Goal: Information Seeking & Learning: Understand process/instructions

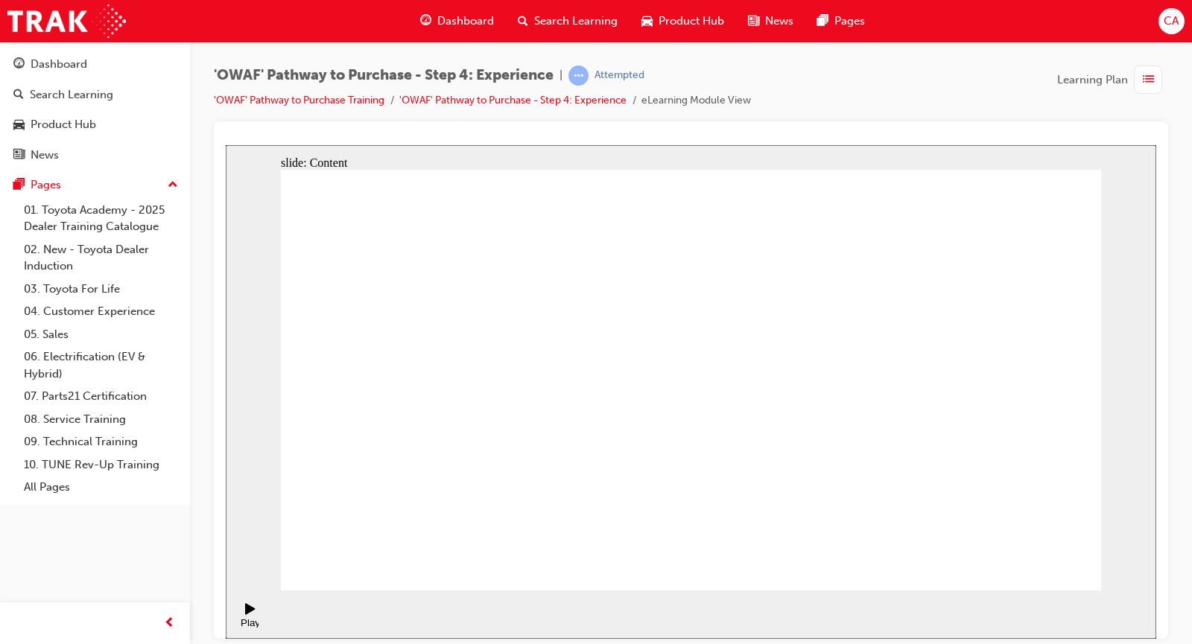
drag, startPoint x: 839, startPoint y: 340, endPoint x: 838, endPoint y: 349, distance: 8.3
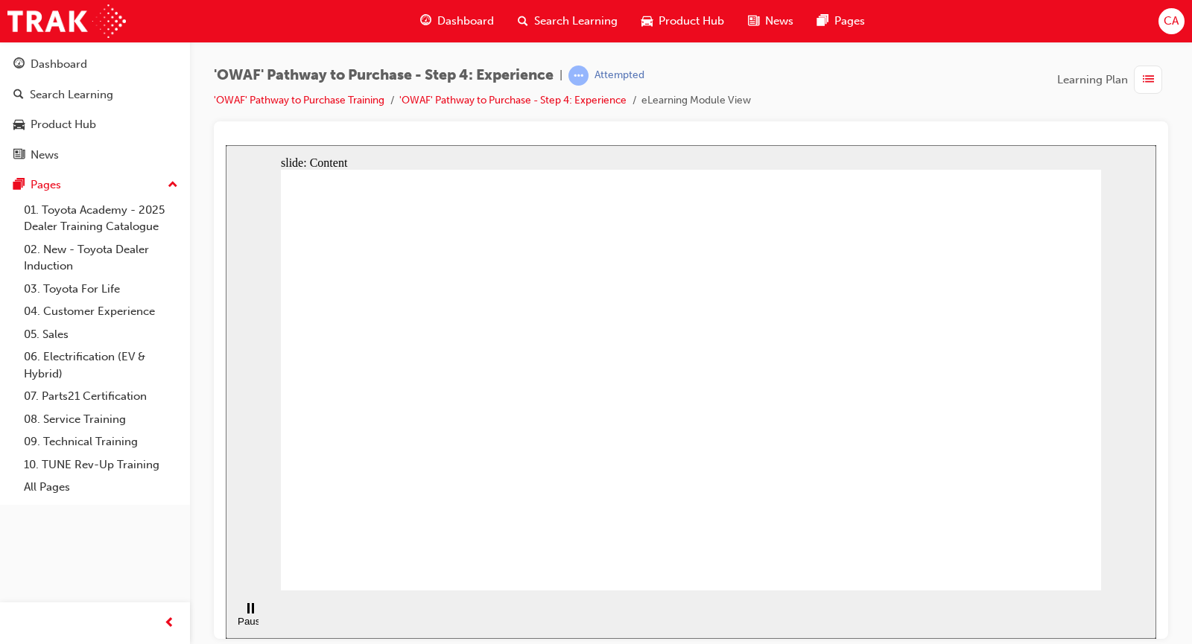
drag, startPoint x: 829, startPoint y: 344, endPoint x: 737, endPoint y: 366, distance: 94.3
